Goal: Task Accomplishment & Management: Use online tool/utility

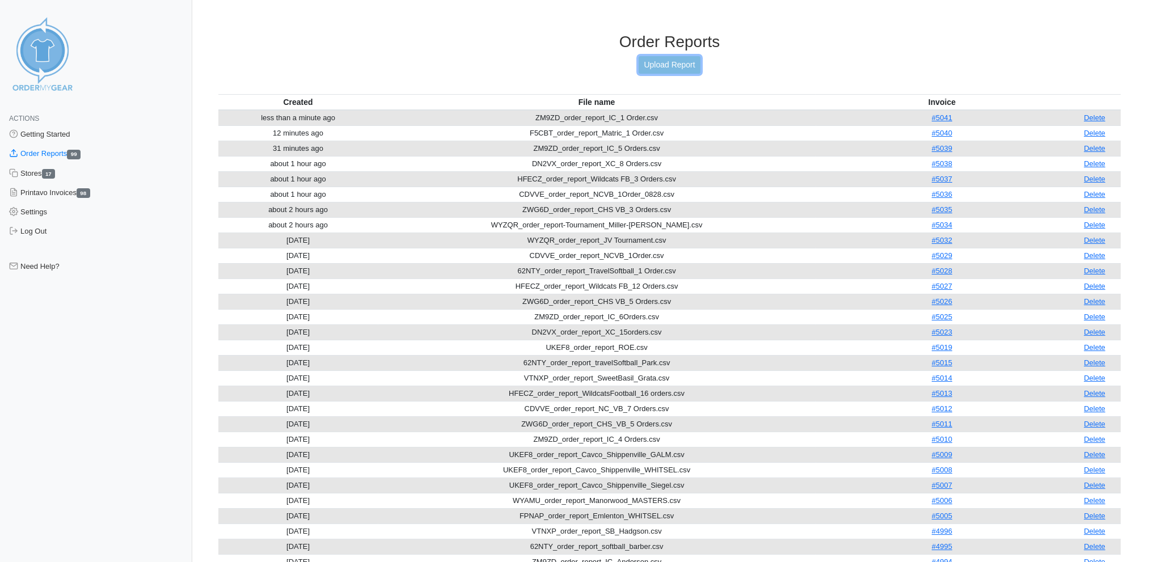
click at [670, 61] on link "Upload Report" at bounding box center [669, 65] width 61 height 18
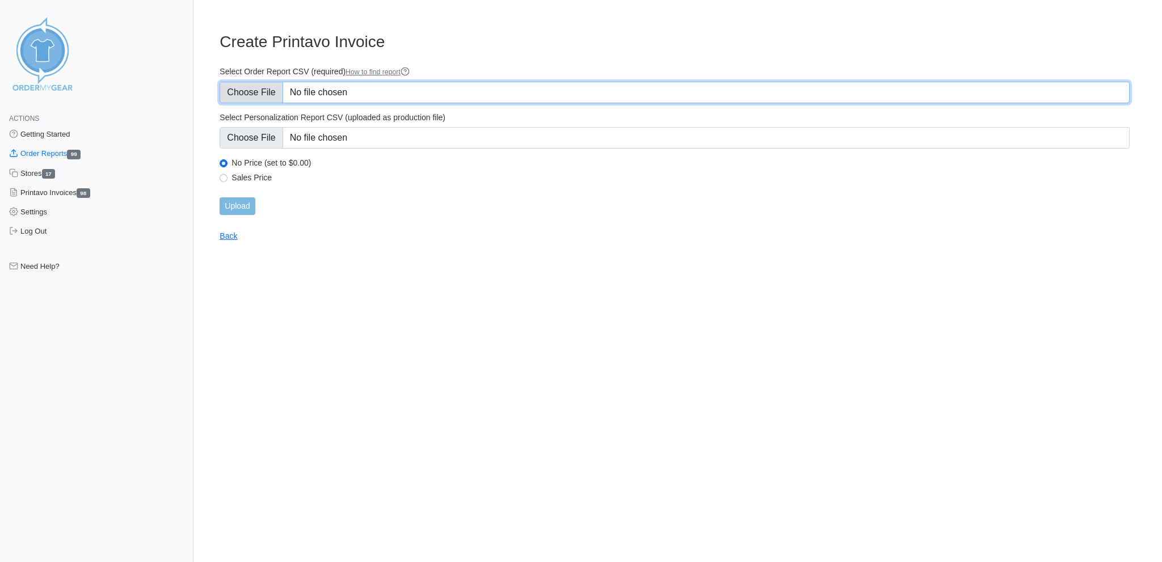
click at [264, 90] on input "Select Order Report CSV (required) How to find report" at bounding box center [675, 93] width 910 height 22
type input "C:\fakepath\WYZQR_order_report_Tournament_3 Orders.csv"
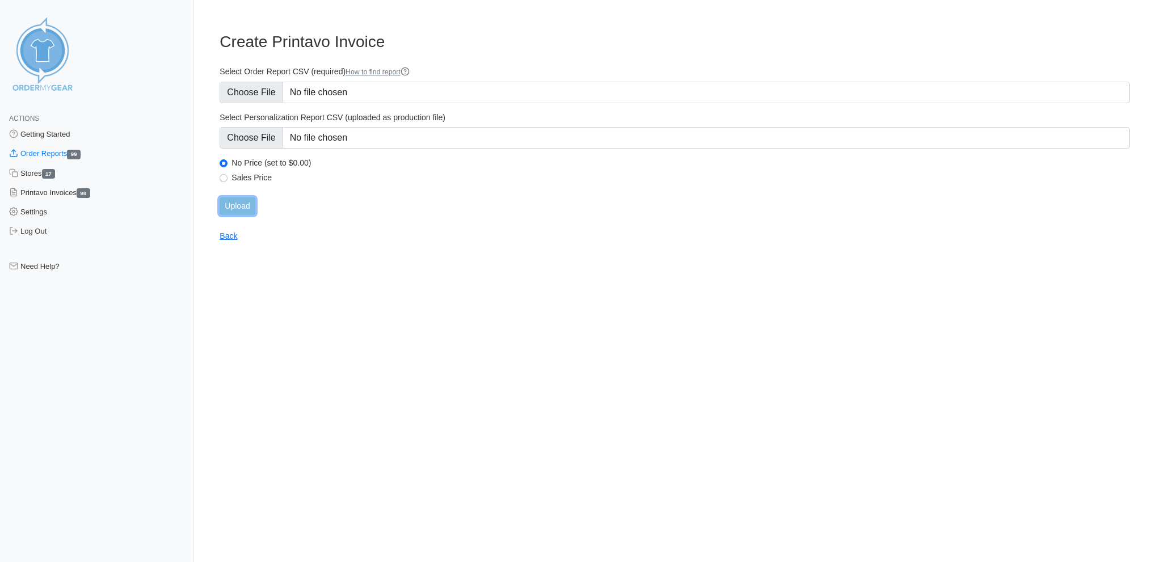
click at [236, 197] on input "Upload" at bounding box center [237, 206] width 35 height 18
